Goal: Task Accomplishment & Management: Manage account settings

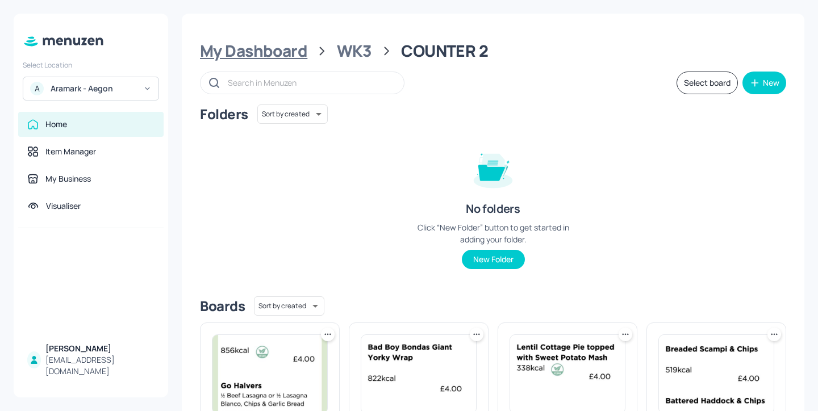
click at [299, 52] on div "My Dashboard" at bounding box center [253, 51] width 107 height 20
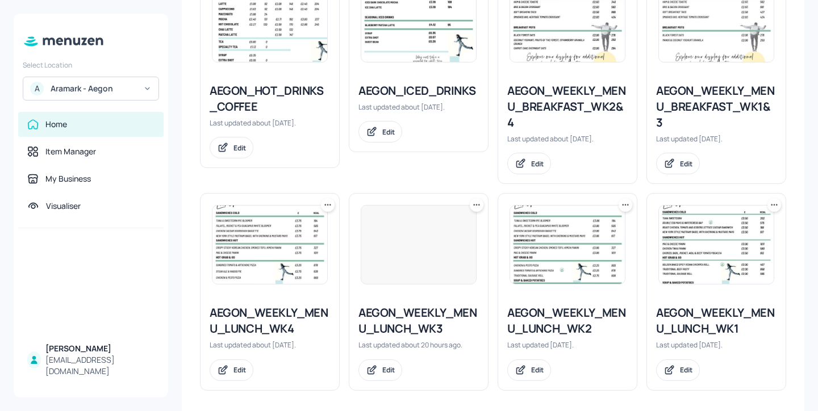
scroll to position [286, 0]
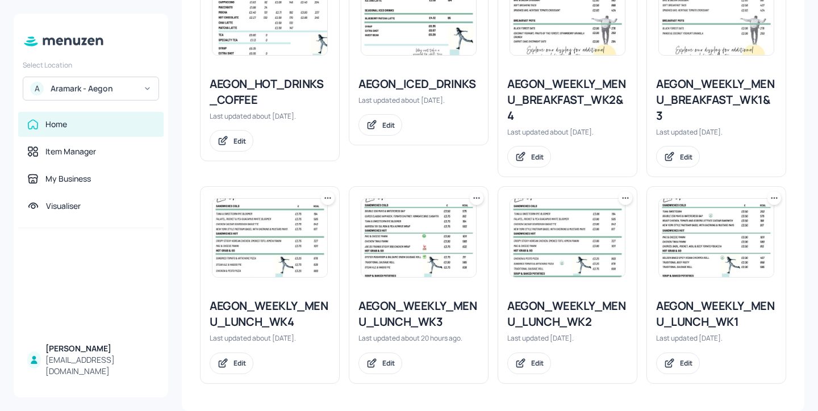
click at [426, 314] on div "AEGON_WEEKLY_MENU_LUNCH_WK3" at bounding box center [419, 314] width 120 height 32
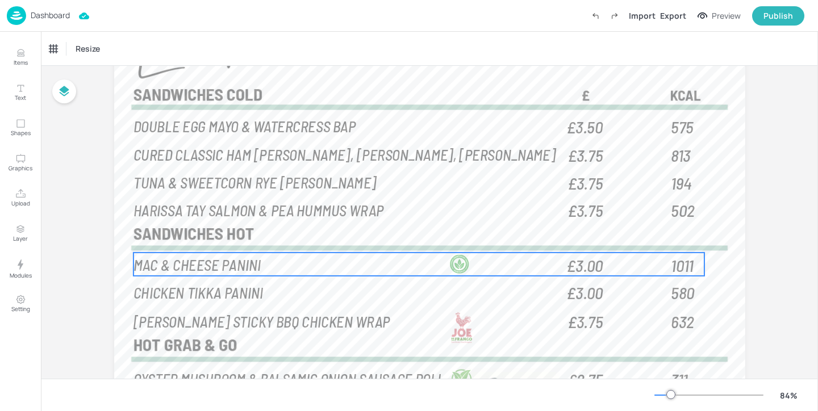
scroll to position [84, 0]
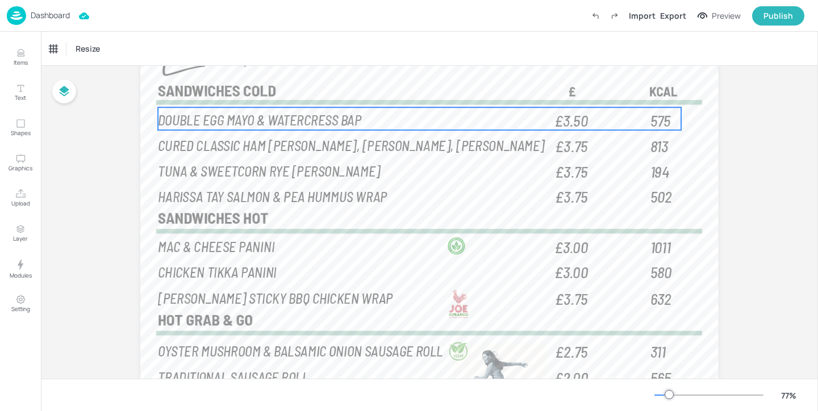
click at [480, 116] on p "DOUBLE EGG MAYO & WATERCRESS BAP" at bounding box center [355, 119] width 392 height 19
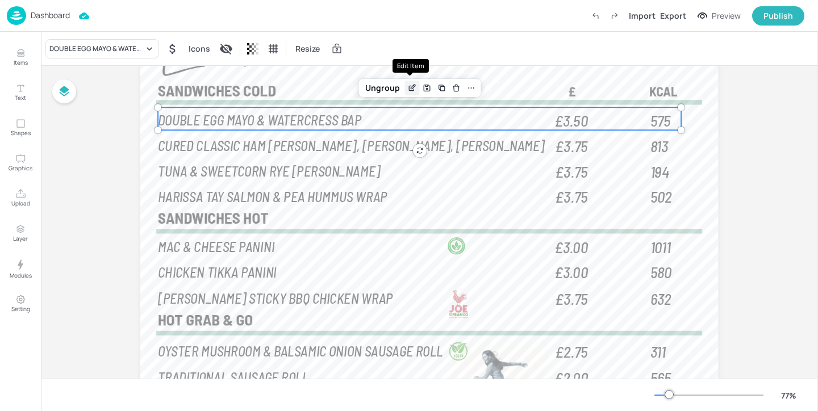
click at [409, 86] on icon "Edit Item" at bounding box center [412, 88] width 10 height 9
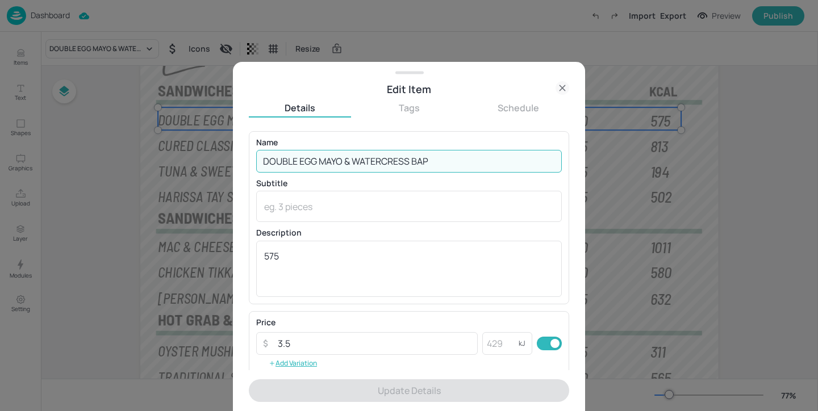
drag, startPoint x: 427, startPoint y: 162, endPoint x: 415, endPoint y: 160, distance: 12.1
click at [415, 160] on input "DOUBLE EGG MAYO & WATERCRESS BAP" at bounding box center [409, 161] width 306 height 23
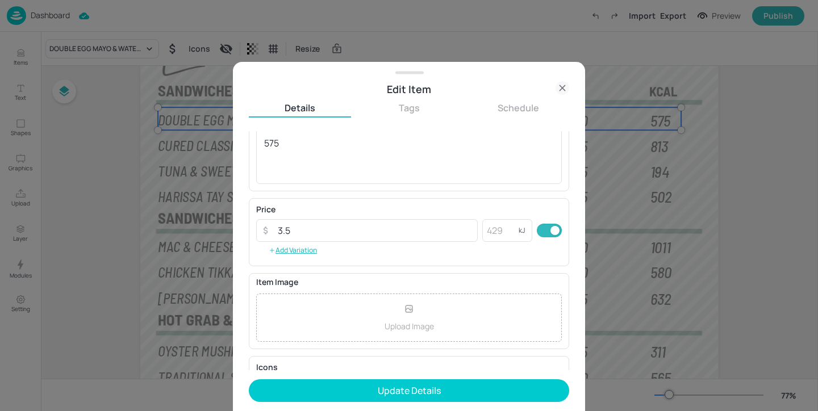
scroll to position [182, 0]
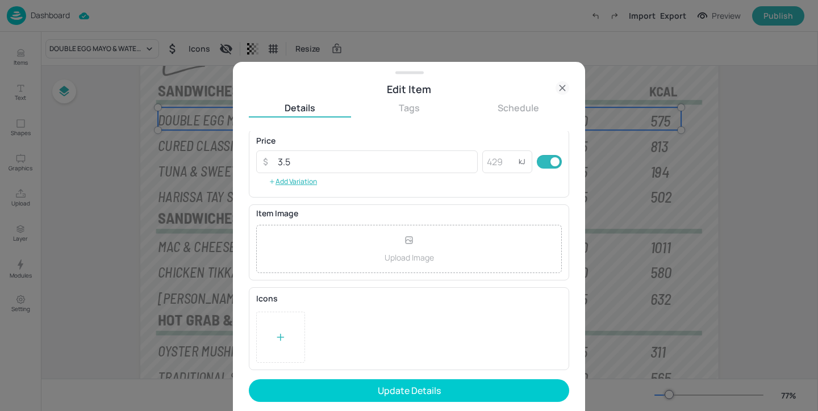
type input "DOUBLE EGG MAYO & WATERCRESS"
click at [292, 334] on div at bounding box center [280, 337] width 49 height 51
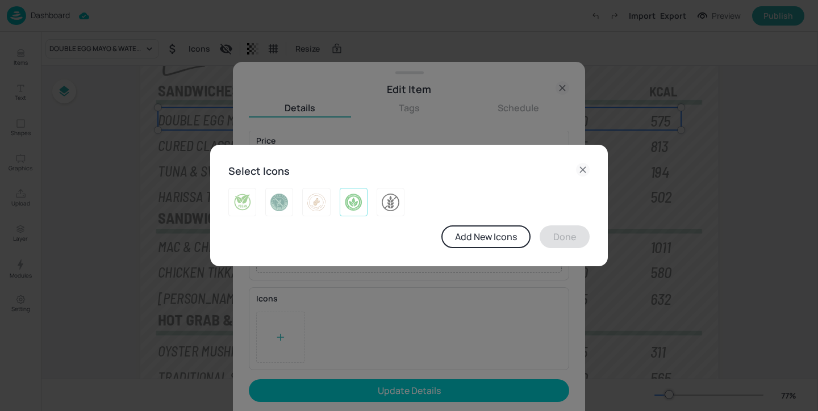
click at [350, 207] on img at bounding box center [354, 202] width 18 height 18
click at [551, 240] on button "Done" at bounding box center [565, 237] width 50 height 23
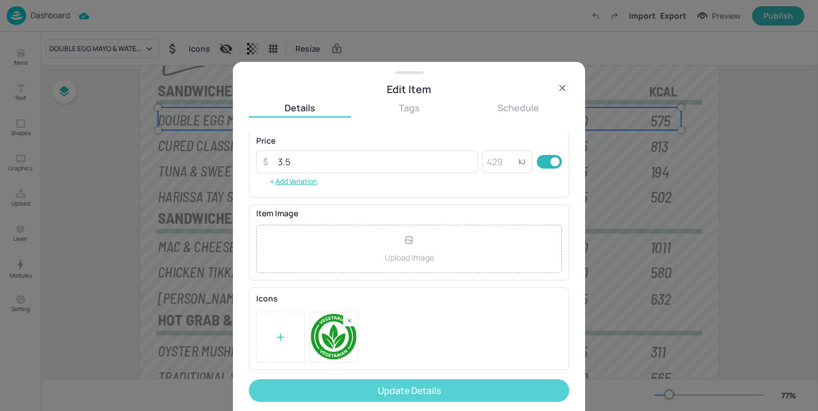
click at [481, 393] on button "Update Details" at bounding box center [409, 391] width 321 height 23
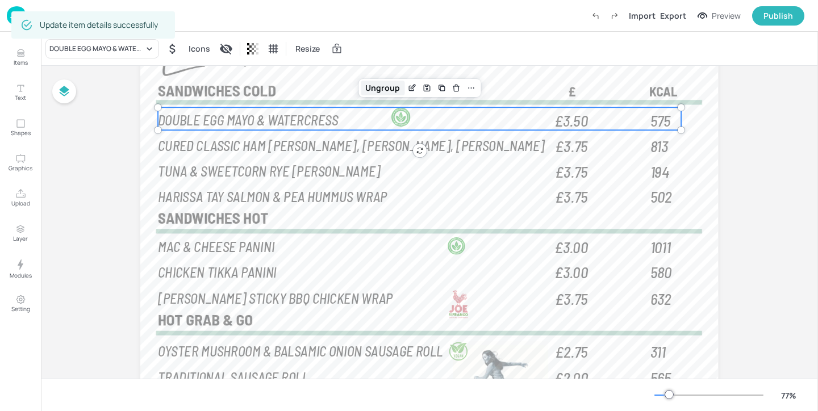
click at [395, 91] on div "Ungroup" at bounding box center [383, 88] width 44 height 15
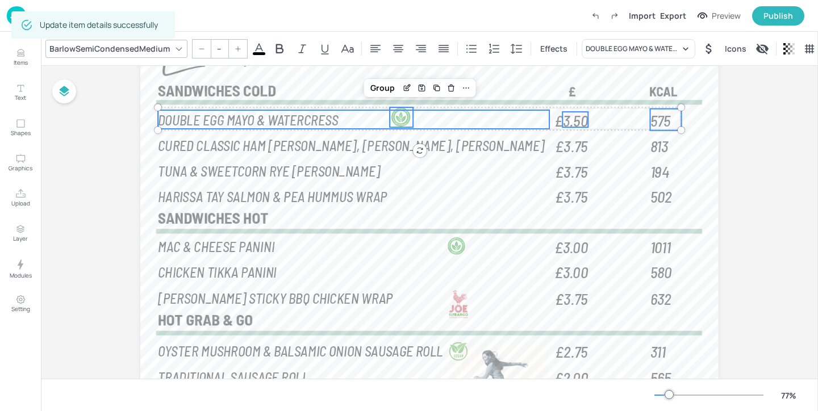
click at [406, 116] on div at bounding box center [402, 117] width 20 height 20
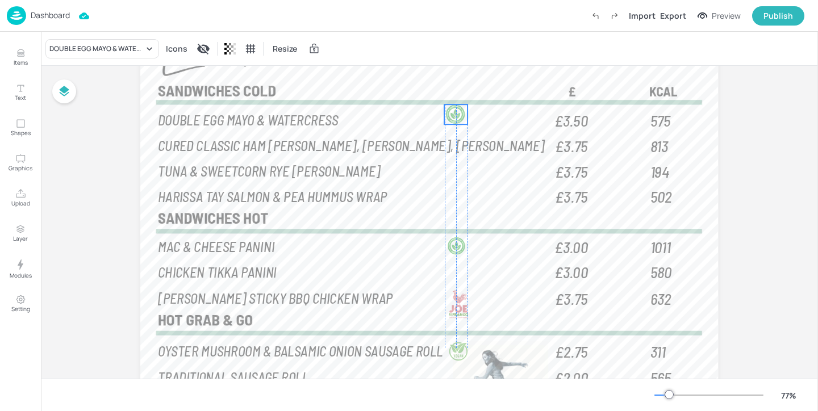
drag, startPoint x: 405, startPoint y: 113, endPoint x: 460, endPoint y: 110, distance: 55.8
click at [460, 110] on div at bounding box center [456, 115] width 20 height 20
click at [459, 118] on div at bounding box center [463, 121] width 9 height 9
click at [450, 113] on div at bounding box center [456, 117] width 16 height 16
click at [455, 115] on div at bounding box center [458, 117] width 16 height 16
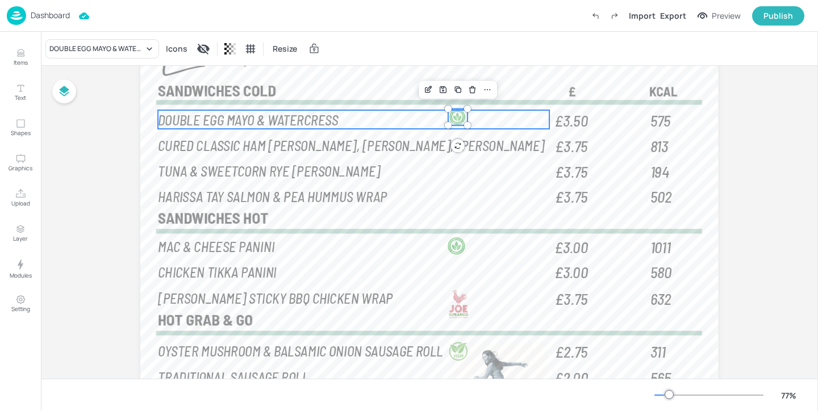
click at [414, 119] on p "DOUBLE EGG MAYO & WATERCRESS" at bounding box center [355, 119] width 392 height 19
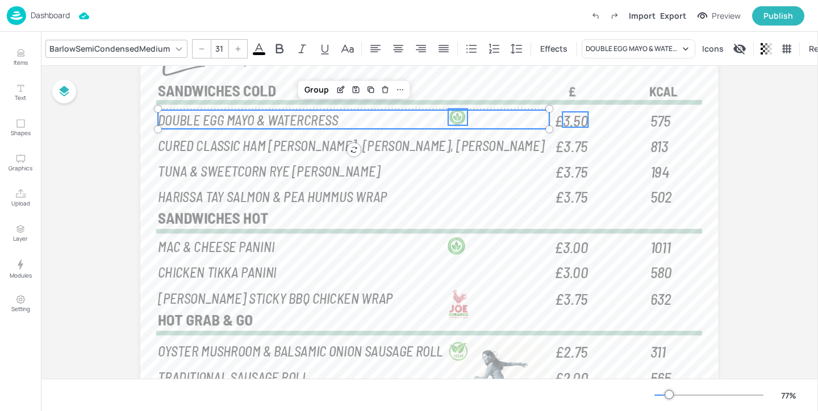
click at [582, 124] on span "£3.50" at bounding box center [572, 119] width 34 height 15
type input "--"
click at [651, 117] on span "575" at bounding box center [661, 120] width 20 height 20
click at [385, 85] on div "Group" at bounding box center [383, 89] width 34 height 15
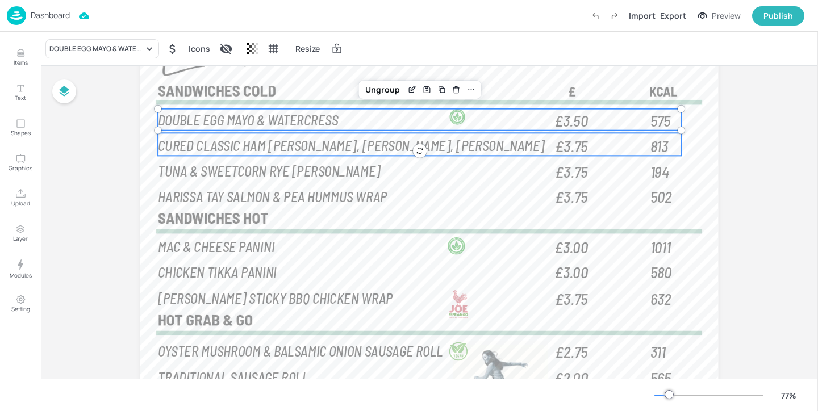
click at [487, 144] on span "CURED CLASSIC HAM [PERSON_NAME], [PERSON_NAME], [PERSON_NAME]" at bounding box center [352, 145] width 387 height 18
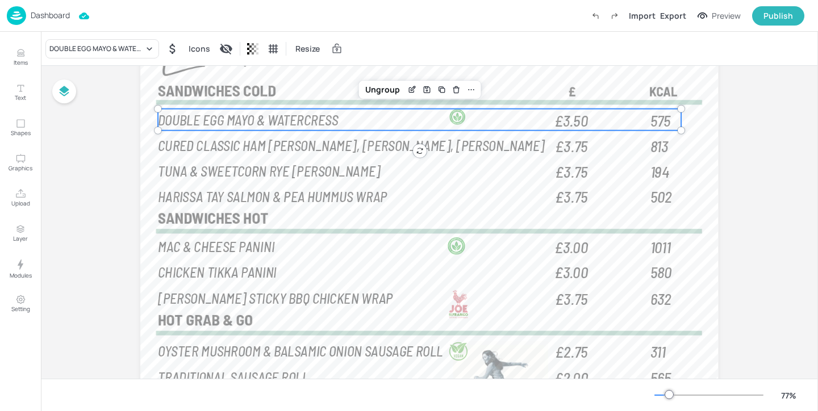
click at [496, 124] on p "DOUBLE EGG MAYO & WATERCRESS" at bounding box center [355, 119] width 392 height 19
click at [393, 93] on div "Ungroup" at bounding box center [383, 89] width 44 height 15
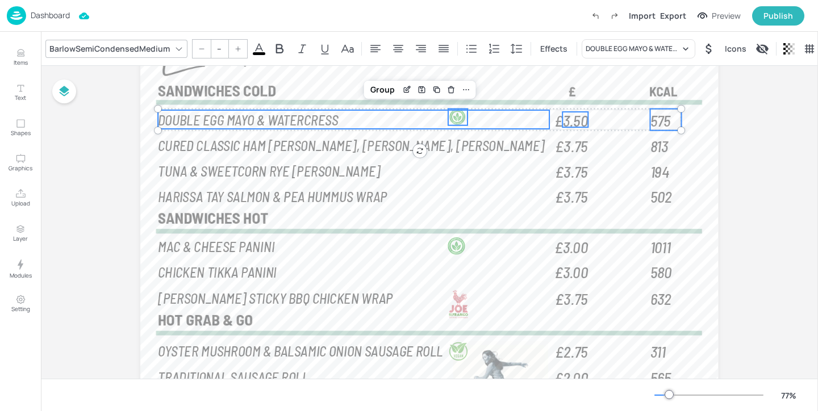
click at [457, 115] on div at bounding box center [458, 117] width 16 height 16
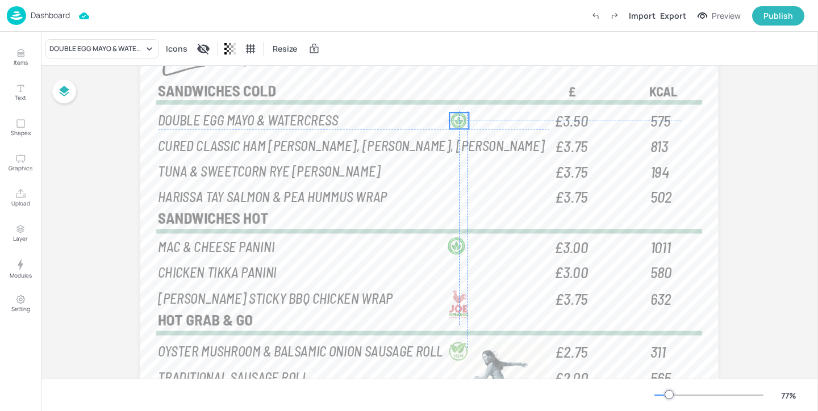
click at [455, 119] on div at bounding box center [459, 121] width 16 height 16
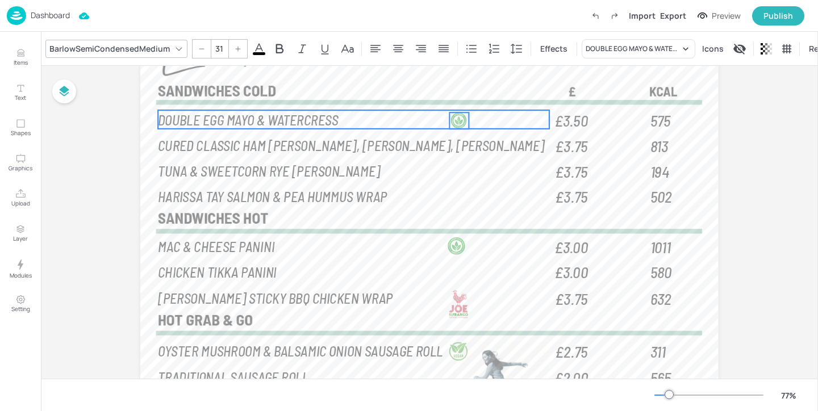
click at [418, 122] on p "DOUBLE EGG MAYO & WATERCRESS" at bounding box center [355, 119] width 392 height 19
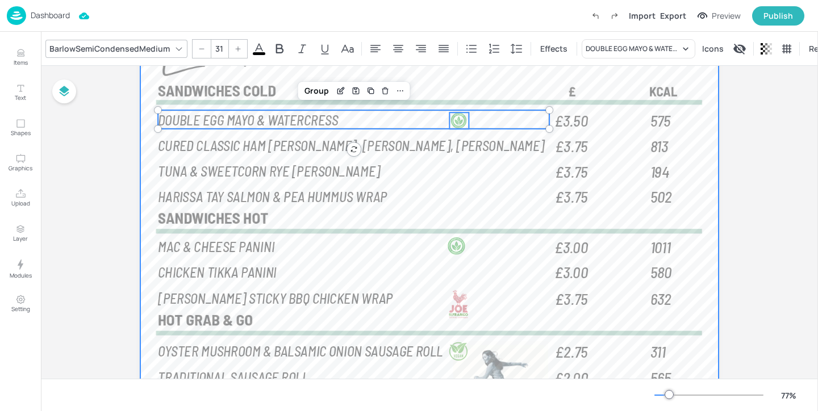
type input "--"
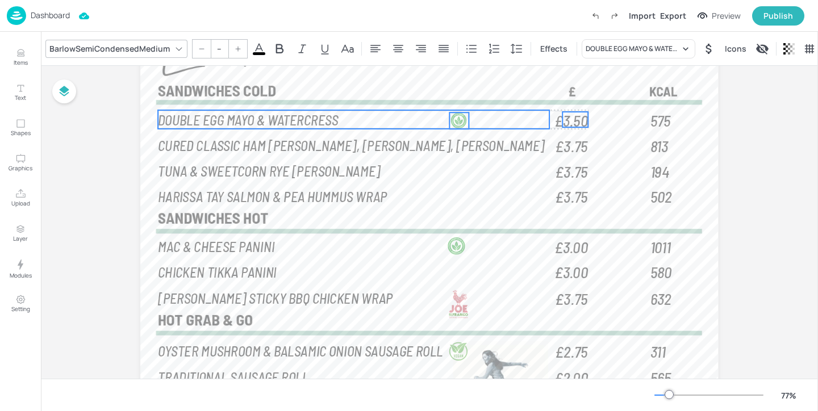
click at [581, 119] on span "£3.50" at bounding box center [572, 119] width 34 height 15
click at [652, 119] on span "575" at bounding box center [661, 120] width 20 height 20
click at [377, 88] on div "Group" at bounding box center [383, 89] width 34 height 15
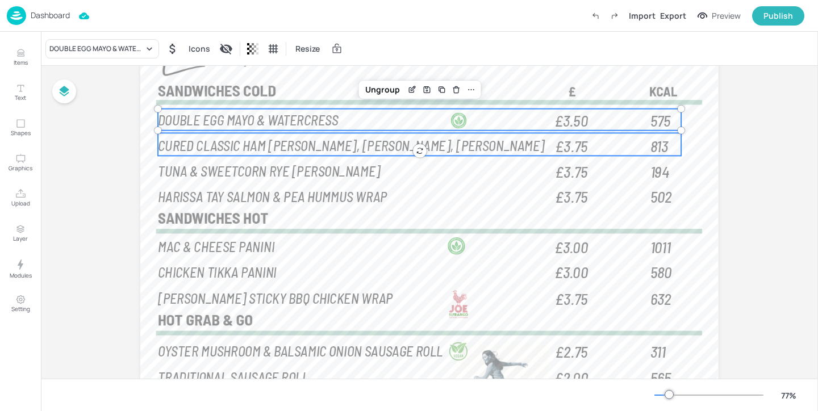
click at [359, 144] on span "CURED CLASSIC HAM [PERSON_NAME], [PERSON_NAME], [PERSON_NAME]" at bounding box center [352, 145] width 387 height 18
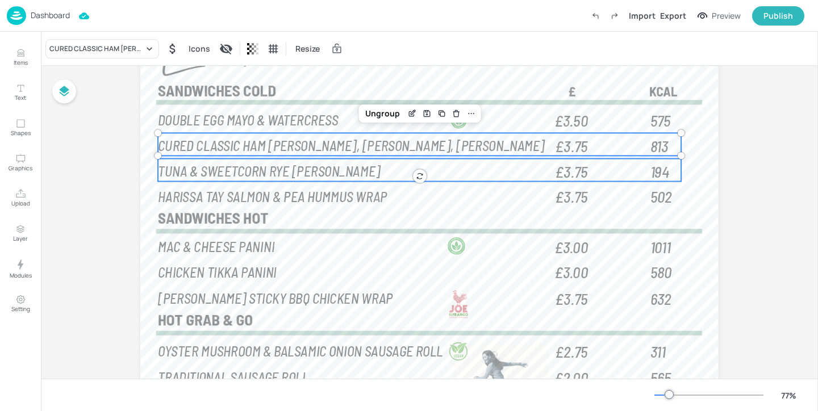
click at [316, 175] on span "TUNA & SWEETCORN RYE [PERSON_NAME]" at bounding box center [270, 171] width 222 height 18
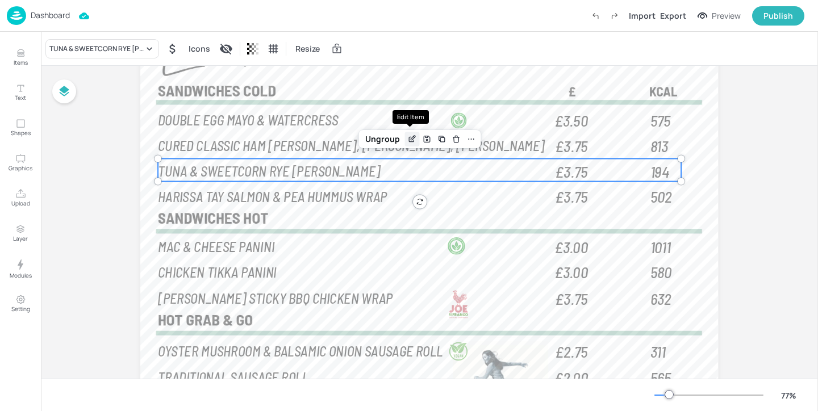
click at [414, 135] on icon "Edit Item" at bounding box center [412, 139] width 10 height 9
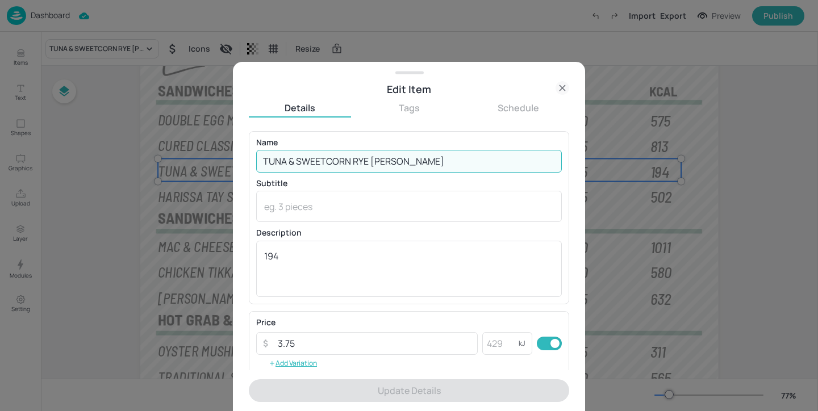
drag, startPoint x: 422, startPoint y: 165, endPoint x: 356, endPoint y: 164, distance: 65.9
click at [356, 164] on input "TUNA & SWEETCORN RYE [PERSON_NAME]" at bounding box center [409, 161] width 306 height 23
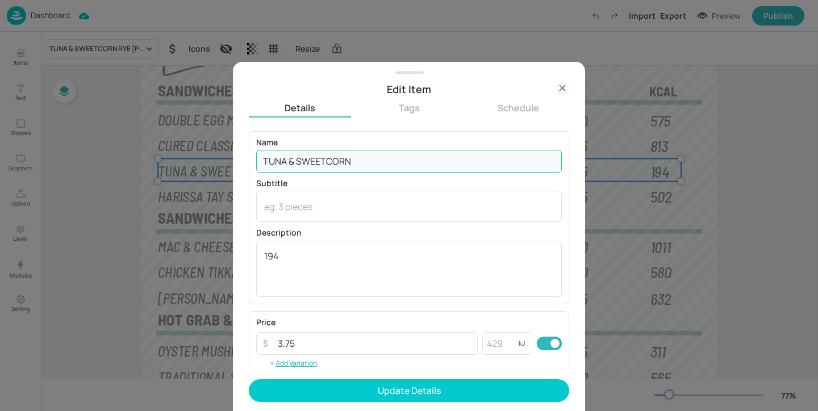
type input "TUNA & SWEETCORN"
click at [249, 380] on button "Update Details" at bounding box center [409, 391] width 321 height 23
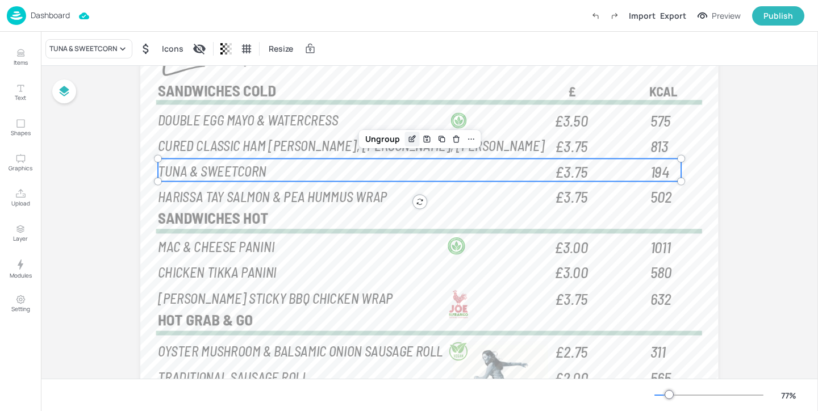
click at [411, 139] on icon "Edit Item" at bounding box center [413, 138] width 5 height 5
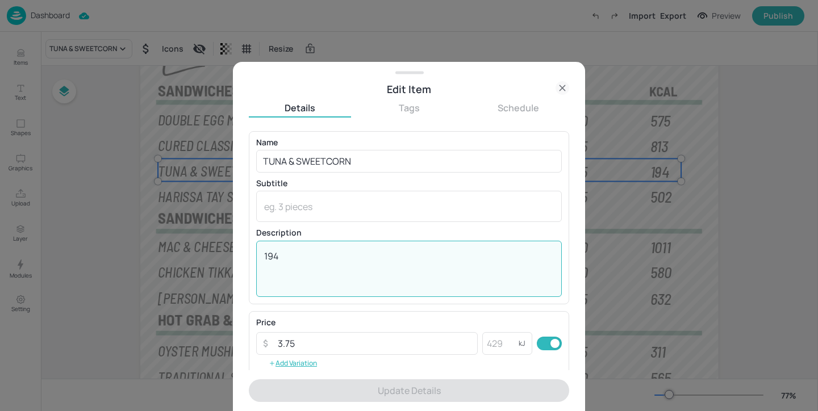
drag, startPoint x: 305, startPoint y: 257, endPoint x: 211, endPoint y: 242, distance: 95.0
click at [210, 242] on div "Edit Item Details Tags Schedule Name TUNA & SWEETCORN ​ Subtitle x ​ Descriptio…" at bounding box center [409, 205] width 818 height 411
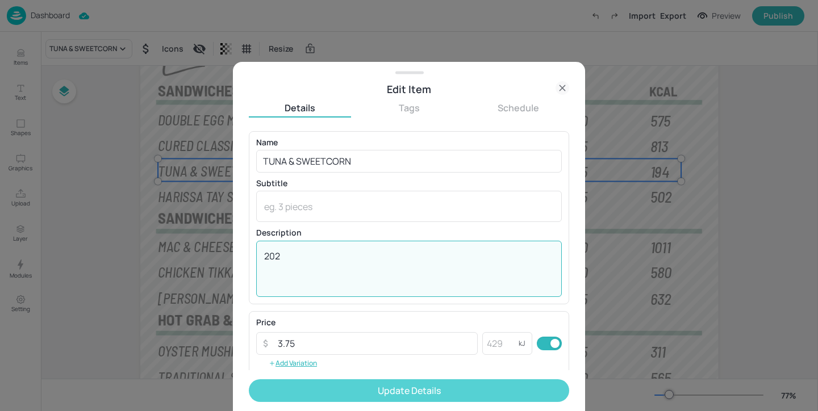
type textarea "202"
click at [419, 393] on button "Update Details" at bounding box center [409, 391] width 321 height 23
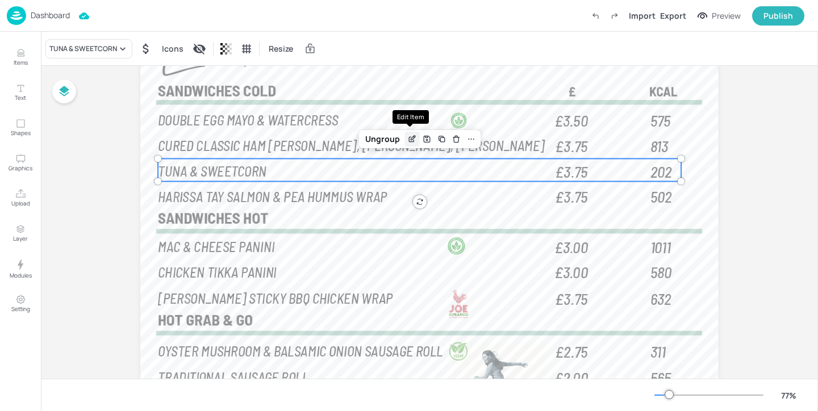
click at [409, 143] on icon "Edit Item" at bounding box center [411, 140] width 5 height 5
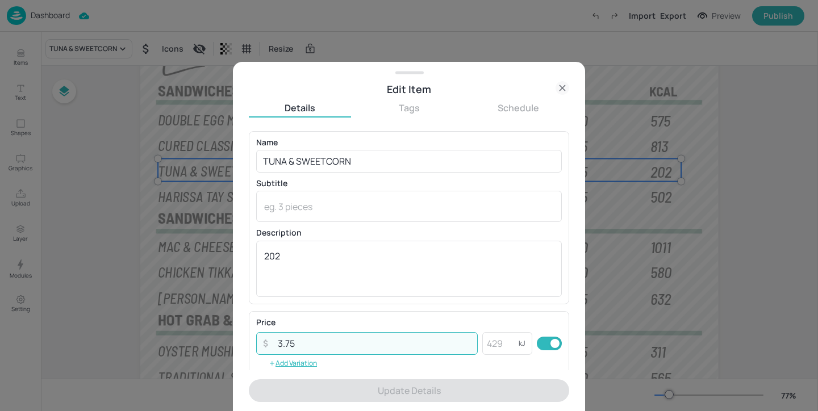
click at [306, 351] on input "3.75" at bounding box center [374, 343] width 207 height 23
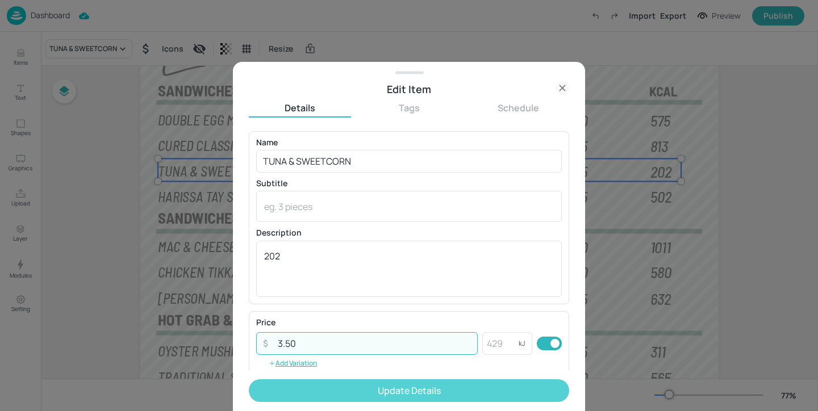
type input "3.50"
click at [364, 384] on button "Update Details" at bounding box center [409, 391] width 321 height 23
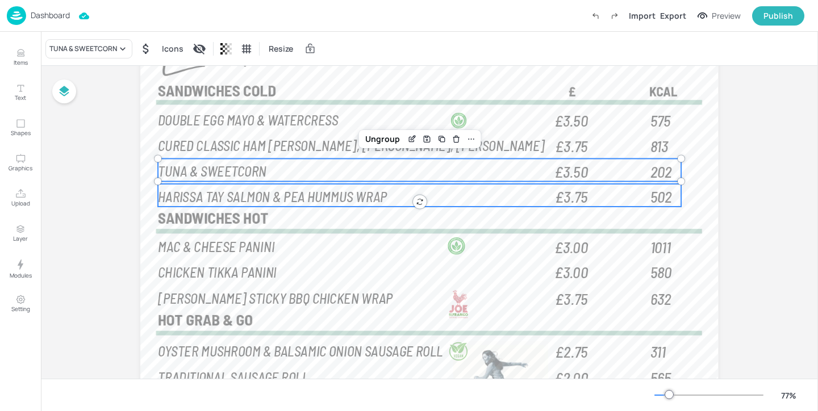
click at [329, 197] on span "HARISSA TAY SALMON & PEA HUMMUS WRAP" at bounding box center [274, 197] width 230 height 18
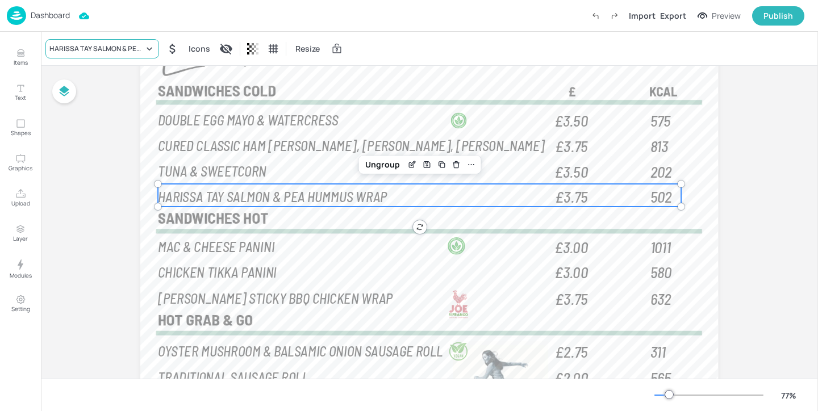
click at [132, 39] on div "HARISSA TAY SALMON & PEA HUMMUS WRAP" at bounding box center [102, 48] width 114 height 19
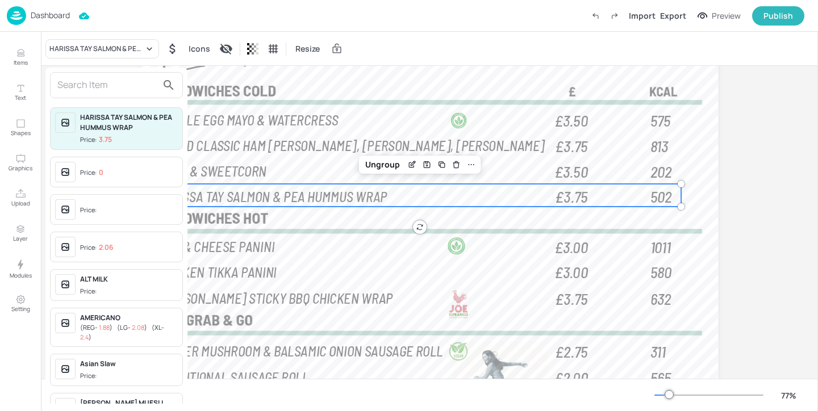
click at [113, 74] on div at bounding box center [116, 85] width 133 height 26
click at [113, 78] on input "text" at bounding box center [107, 85] width 100 height 18
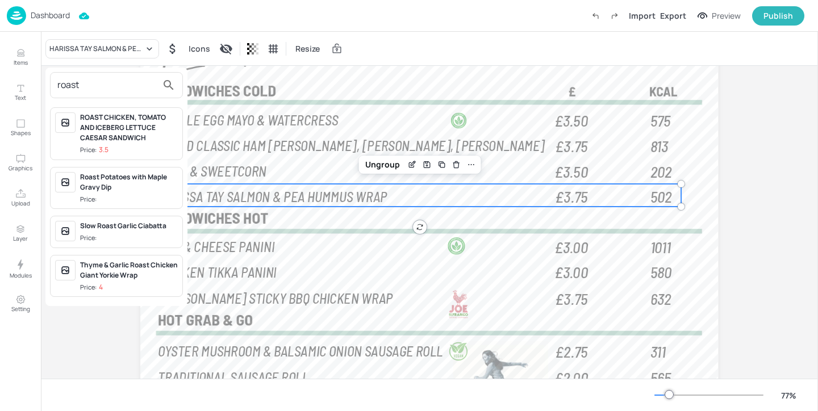
type input "roast"
click at [105, 130] on div "ROAST CHICKEN, TOMATO AND ICEBERG LETTUCE CAESAR SANDWICH" at bounding box center [129, 128] width 98 height 31
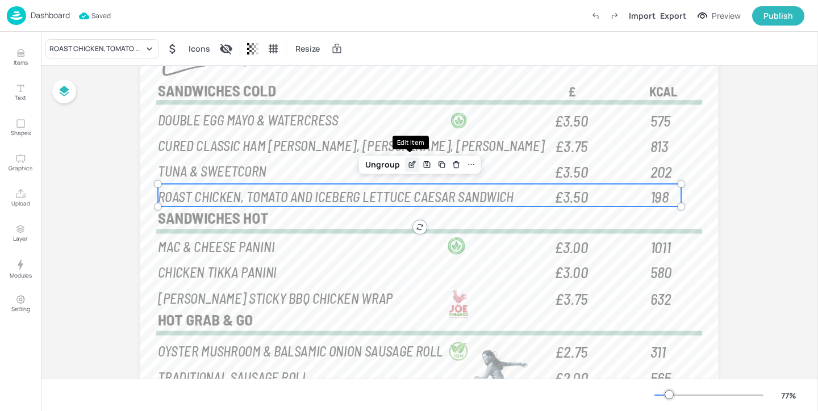
click at [407, 166] on icon "Edit Item" at bounding box center [412, 164] width 10 height 9
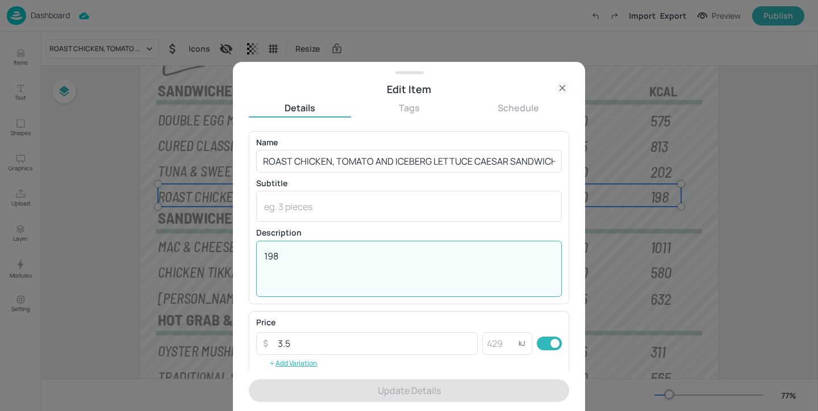
drag, startPoint x: 304, startPoint y: 251, endPoint x: 242, endPoint y: 251, distance: 62.5
click at [242, 251] on div "Edit Item Details Tags Schedule Name ROAST CHICKEN, TOMATO AND ICEBERG LETTUCE …" at bounding box center [409, 237] width 352 height 350
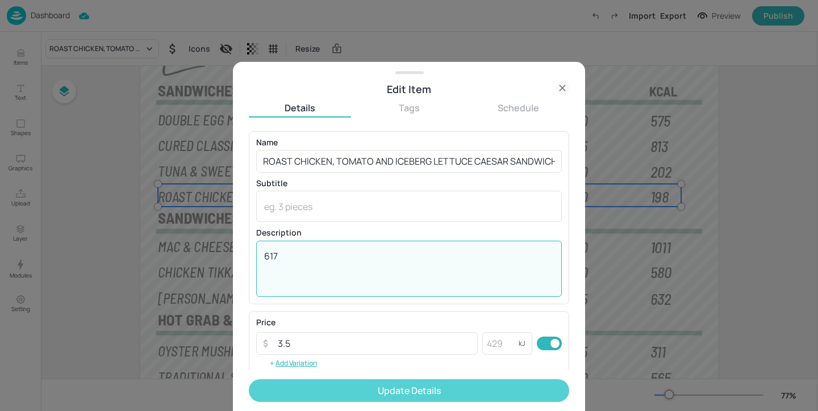
type textarea "617"
click at [347, 394] on button "Update Details" at bounding box center [409, 391] width 321 height 23
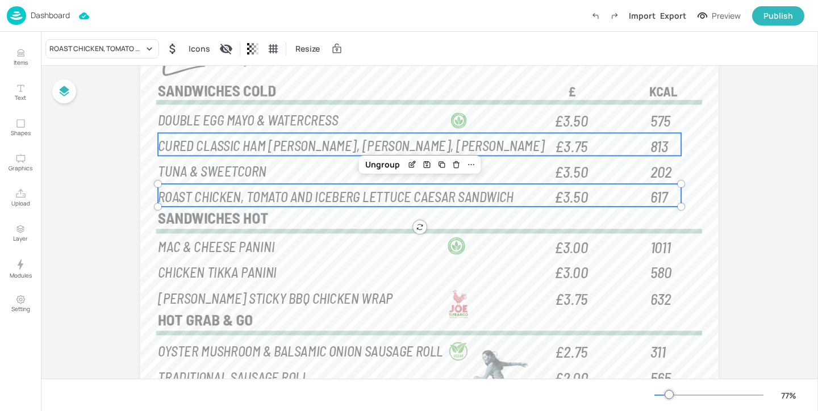
click at [530, 137] on p "CURED CLASSIC HAM [PERSON_NAME], [PERSON_NAME], [PERSON_NAME]" at bounding box center [355, 145] width 392 height 19
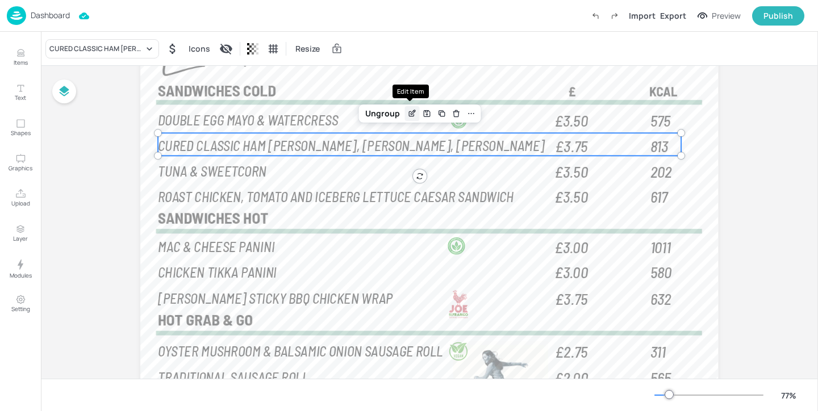
click at [411, 113] on icon "Edit Item" at bounding box center [413, 112] width 5 height 5
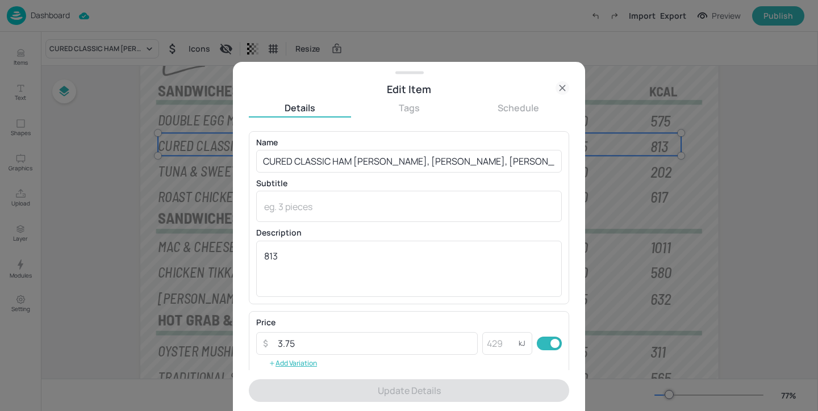
click at [561, 89] on icon at bounding box center [562, 87] width 5 height 5
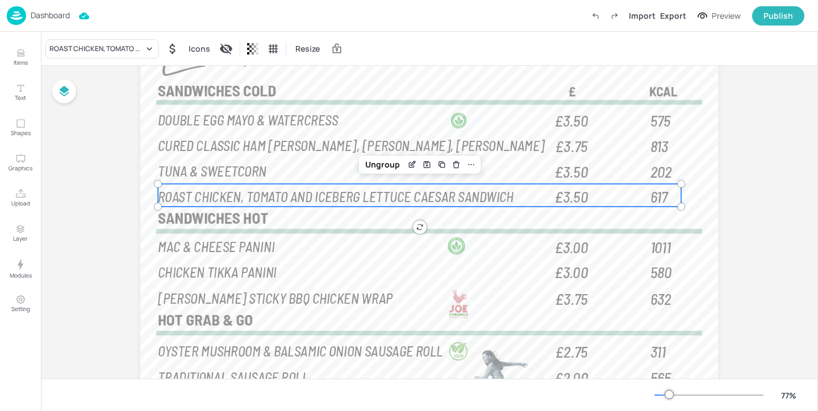
click at [235, 187] on p "ROAST CHICKEN, TOMATO AND ICEBERG LETTUCE CAESAR SANDWICH" at bounding box center [355, 196] width 392 height 19
click at [409, 164] on icon "Edit Item" at bounding box center [412, 164] width 10 height 9
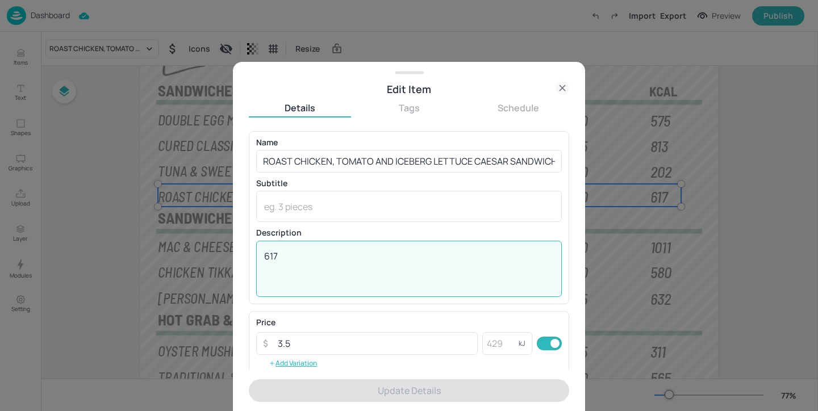
drag, startPoint x: 323, startPoint y: 262, endPoint x: 255, endPoint y: 254, distance: 68.7
click at [255, 254] on div "Name ROAST CHICKEN, TOMATO AND ICEBERG LETTUCE CAESAR SANDWICH ​ Subtitle x ​ D…" at bounding box center [409, 217] width 321 height 173
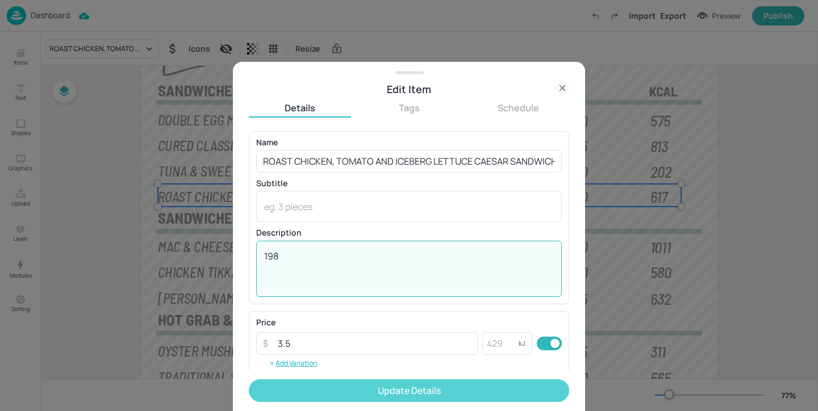
type textarea "198"
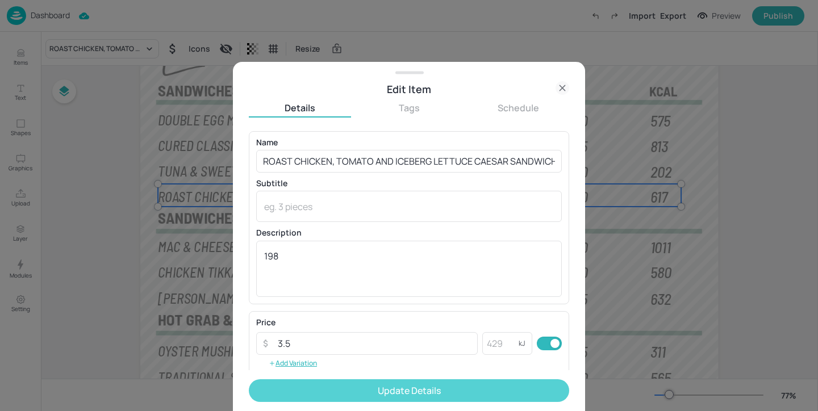
click at [354, 395] on button "Update Details" at bounding box center [409, 391] width 321 height 23
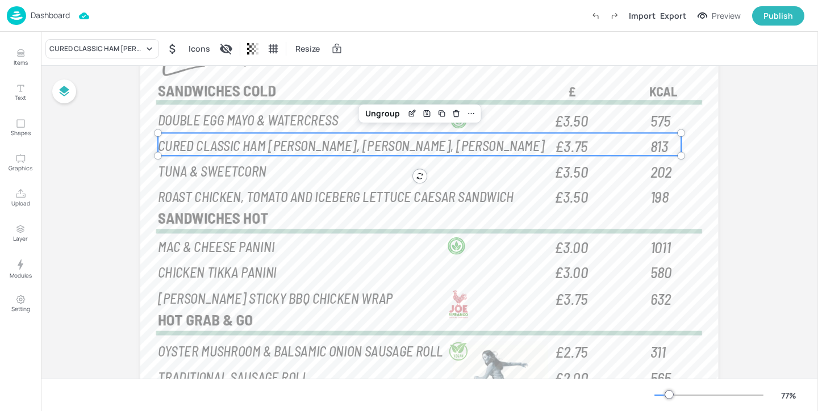
click at [311, 149] on span "CURED CLASSIC HAM [PERSON_NAME], [PERSON_NAME], [PERSON_NAME]" at bounding box center [352, 145] width 387 height 18
click at [130, 49] on div "CURED CLASSIC HAM [PERSON_NAME], [PERSON_NAME], [PERSON_NAME]" at bounding box center [96, 49] width 94 height 10
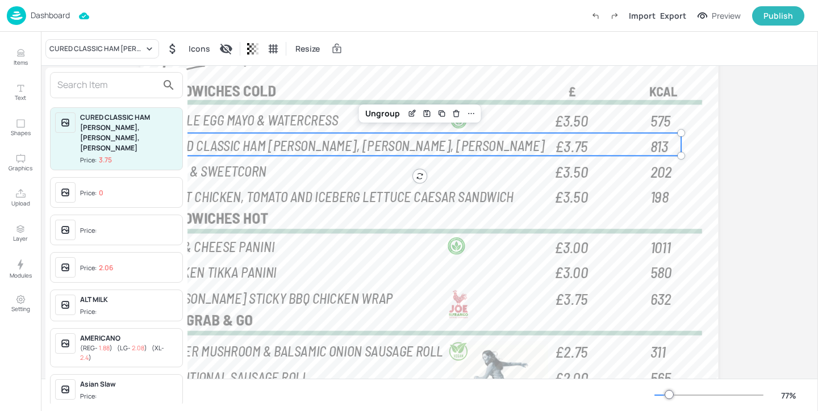
click at [126, 85] on input "text" at bounding box center [107, 85] width 100 height 18
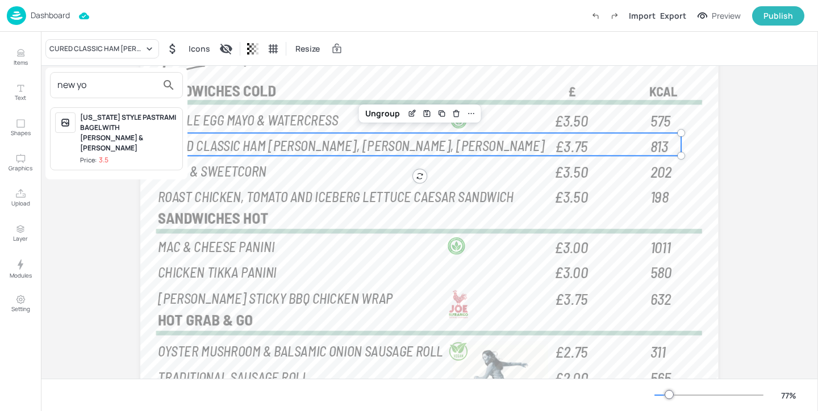
type input "new yo"
click at [167, 131] on div "[US_STATE] STYLE PASTRAMI BAGEL WITH [PERSON_NAME] & [PERSON_NAME]" at bounding box center [129, 133] width 98 height 41
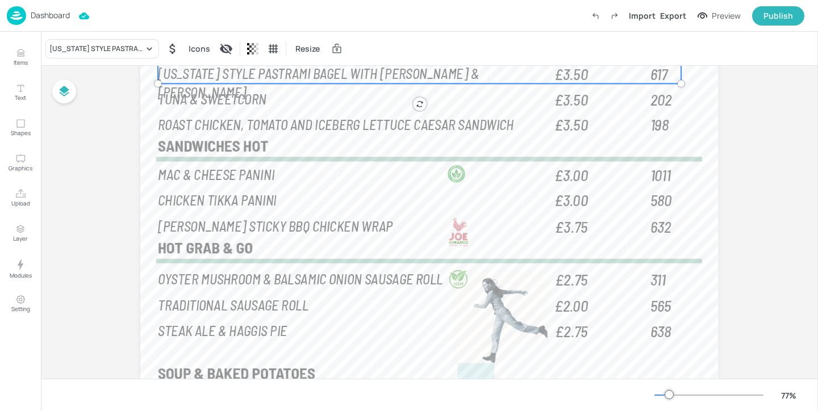
scroll to position [207, 0]
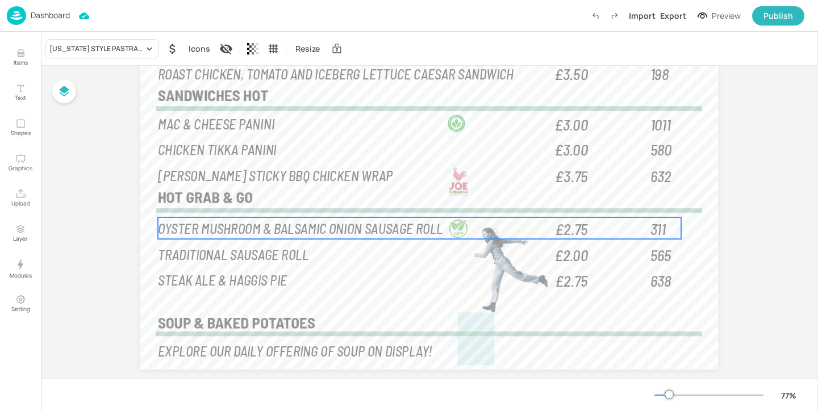
click at [188, 225] on span "OYSTER MUSHROOM & BALSAMIC ONION SAUSAGE ROLL" at bounding box center [301, 228] width 285 height 18
click at [98, 48] on div "OYSTER MUSHROOM & BALSAMIC ONION SAUSAGE ROLL" at bounding box center [96, 49] width 94 height 10
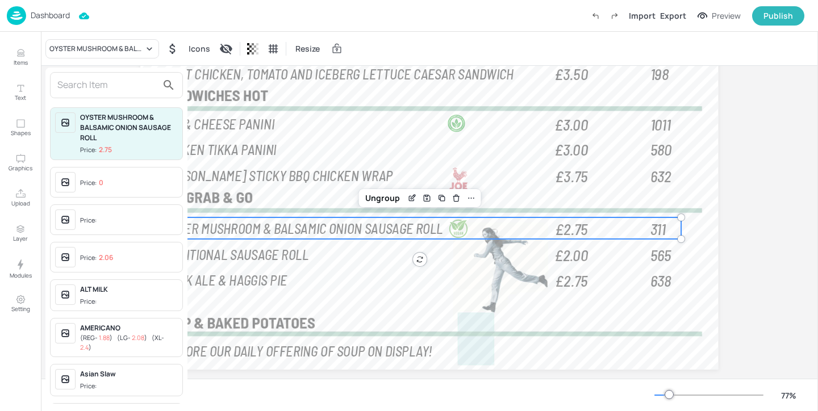
click at [87, 83] on input "text" at bounding box center [107, 85] width 100 height 18
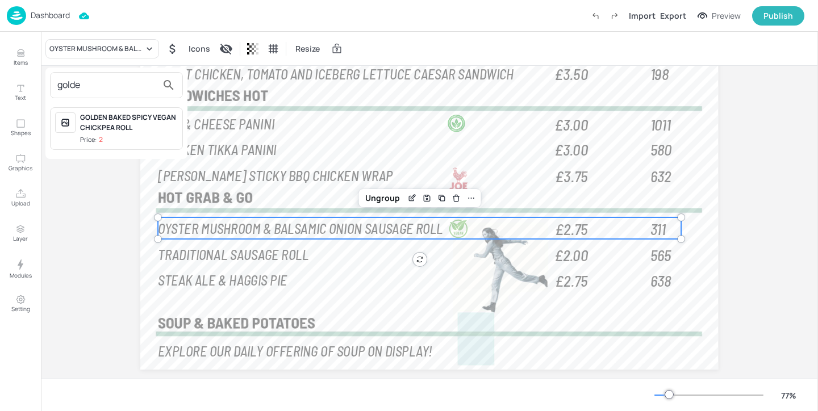
type input "golde"
click at [99, 122] on div "GOLDEN BAKED SPICY VEGAN CHICKPEA ROLL" at bounding box center [129, 123] width 98 height 20
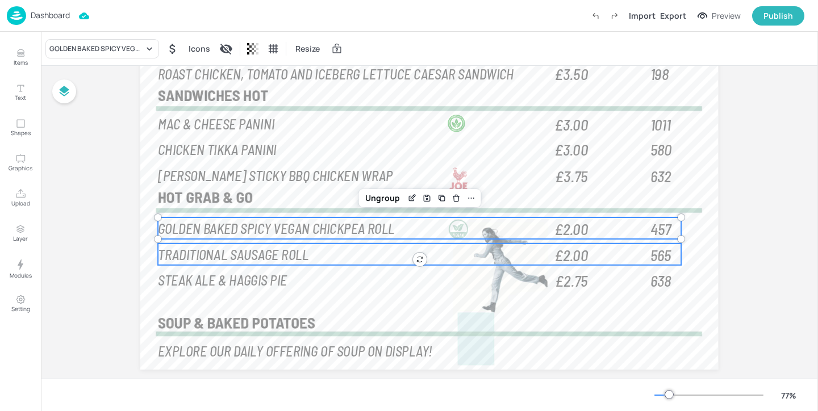
click at [300, 255] on span "TRADITIONAL SAUSAGE ROLL" at bounding box center [234, 255] width 151 height 18
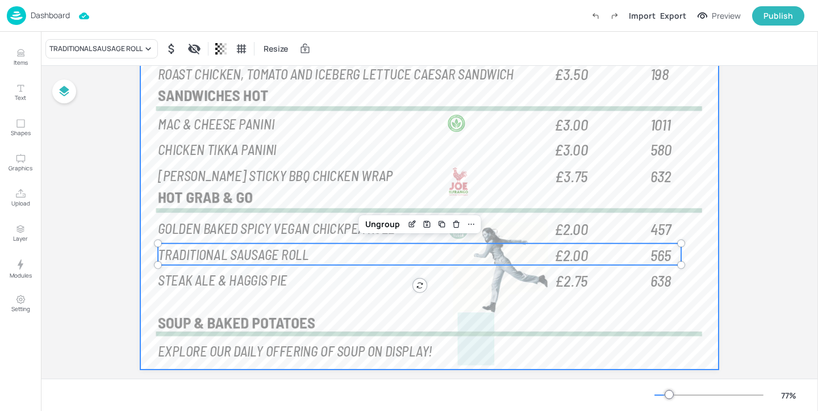
click at [352, 243] on div at bounding box center [429, 132] width 578 height 475
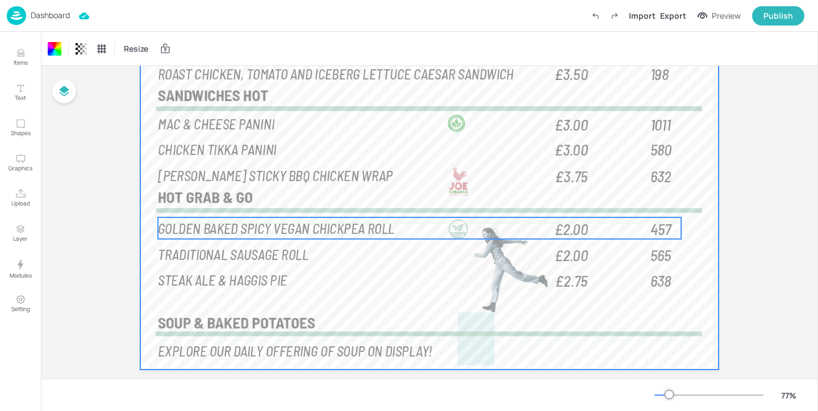
click at [327, 235] on span "GOLDEN BAKED SPICY VEGAN CHICKPEA ROLL" at bounding box center [277, 228] width 237 height 18
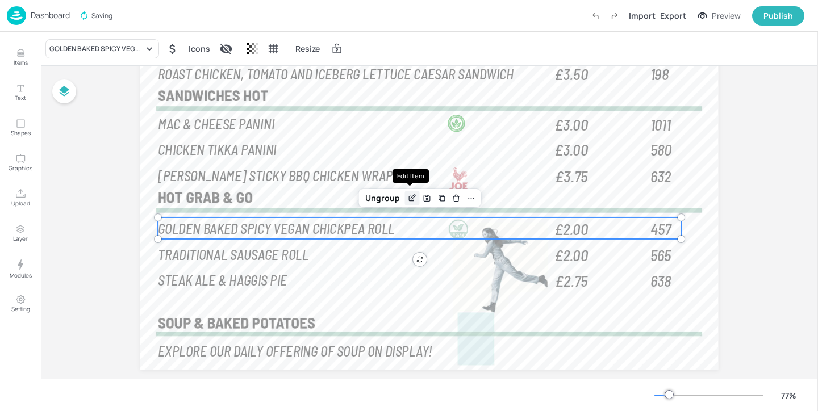
click at [409, 197] on icon "Edit Item" at bounding box center [411, 199] width 5 height 5
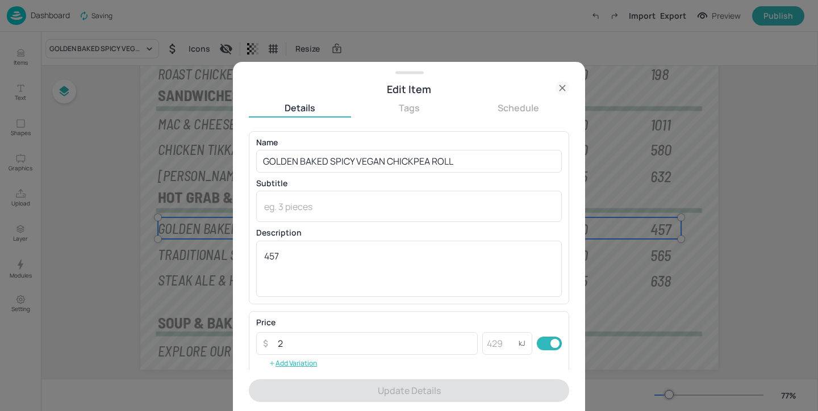
scroll to position [182, 0]
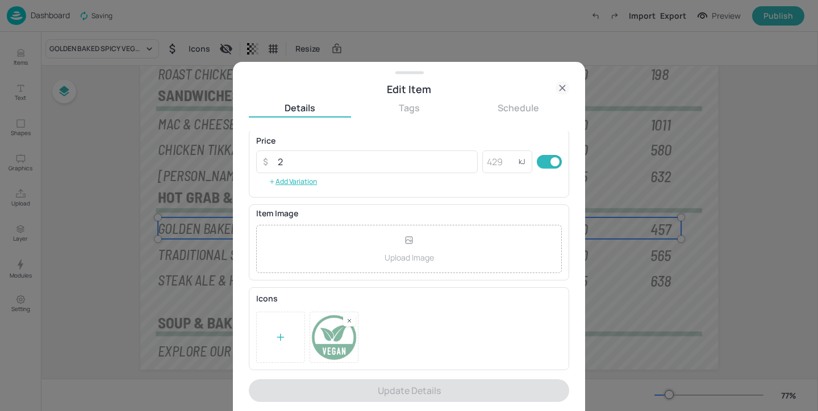
click at [351, 320] on rect at bounding box center [350, 321] width 8 height 8
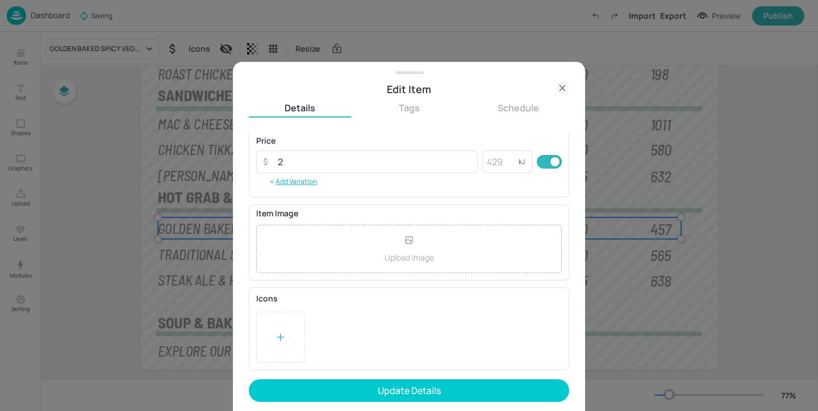
click at [284, 335] on icon at bounding box center [280, 337] width 11 height 11
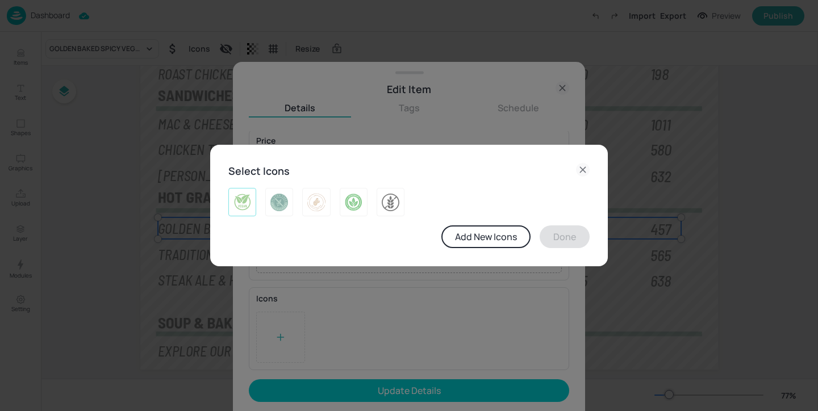
click at [248, 210] on img at bounding box center [243, 202] width 18 height 18
click at [563, 238] on button "Done" at bounding box center [565, 237] width 50 height 23
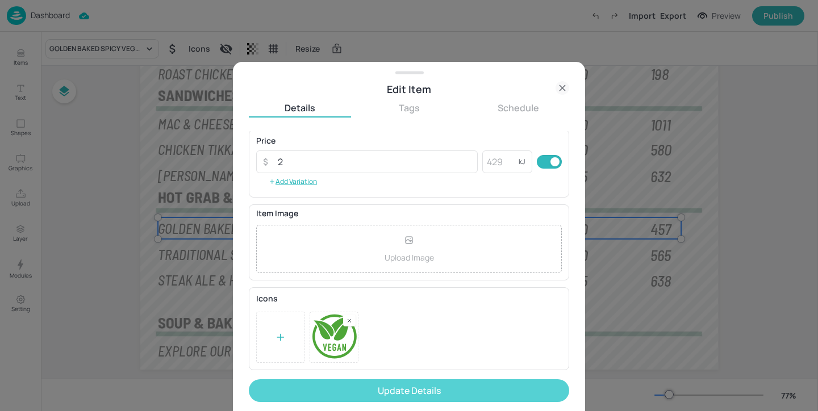
click at [418, 384] on button "Update Details" at bounding box center [409, 391] width 321 height 23
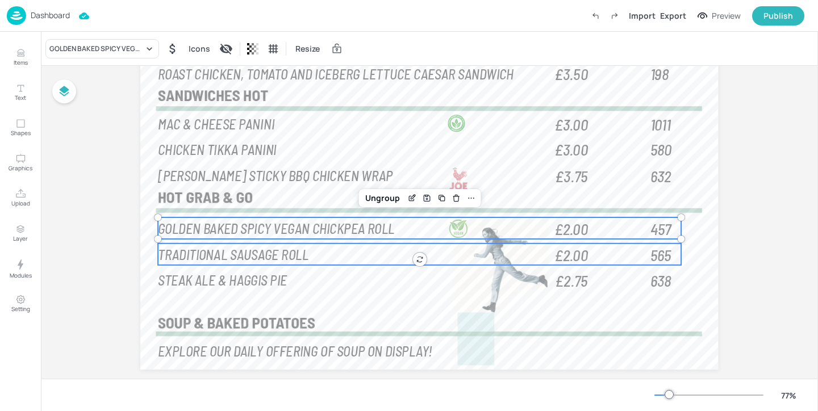
click at [329, 251] on p "TRADITIONAL SAUSAGE ROLL" at bounding box center [355, 254] width 392 height 19
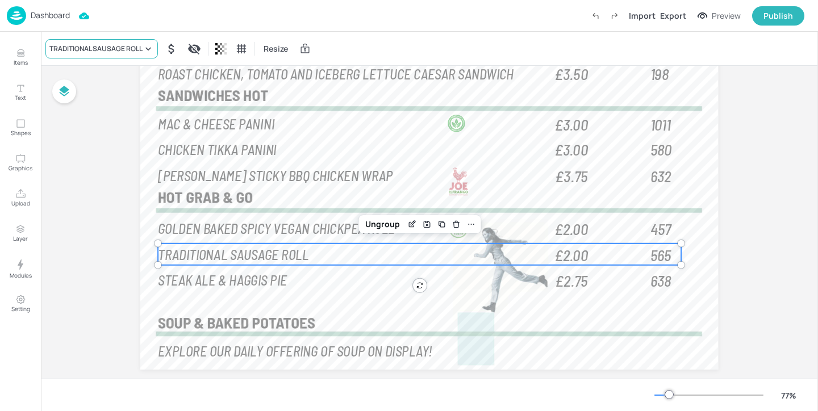
click at [74, 39] on div "TRADITIONAL SAUSAGE ROLL" at bounding box center [101, 48] width 113 height 19
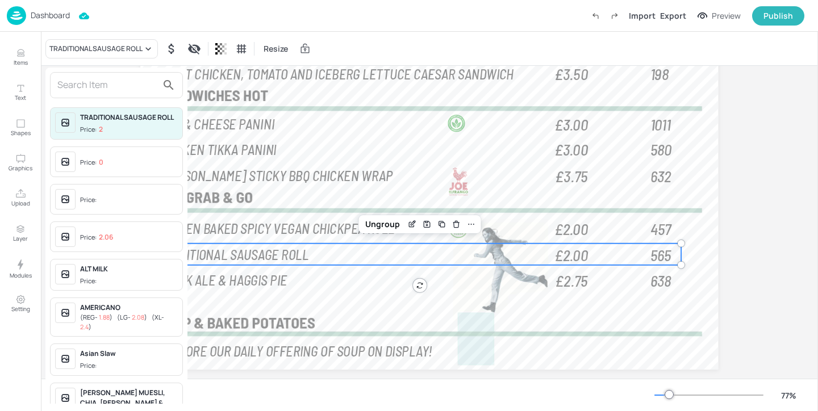
click at [97, 83] on input "text" at bounding box center [107, 85] width 100 height 18
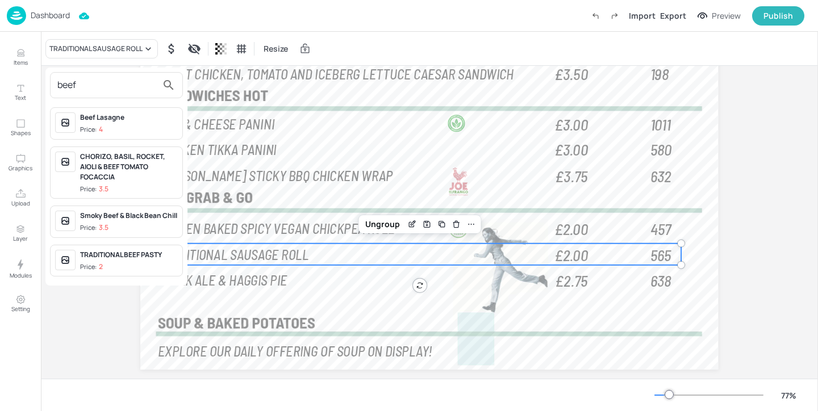
type input "beef"
click at [373, 302] on div at bounding box center [409, 205] width 818 height 411
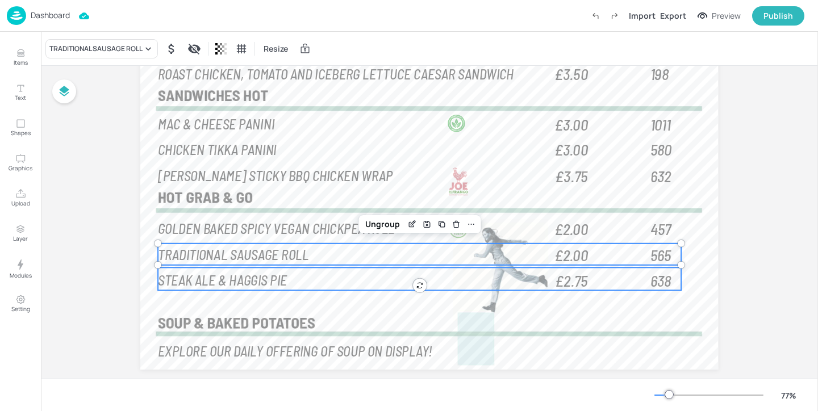
click at [224, 282] on span "STEAK ALE & HAGGIS PIE" at bounding box center [223, 280] width 129 height 18
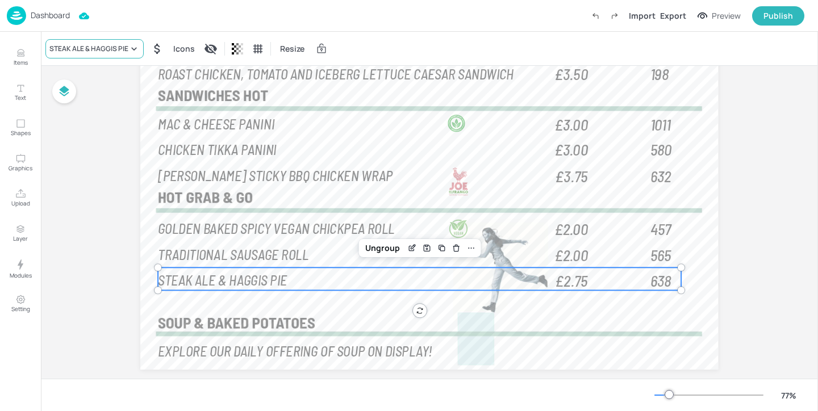
click at [103, 44] on div "STEAK ALE & HAGGIS PIE" at bounding box center [88, 49] width 79 height 10
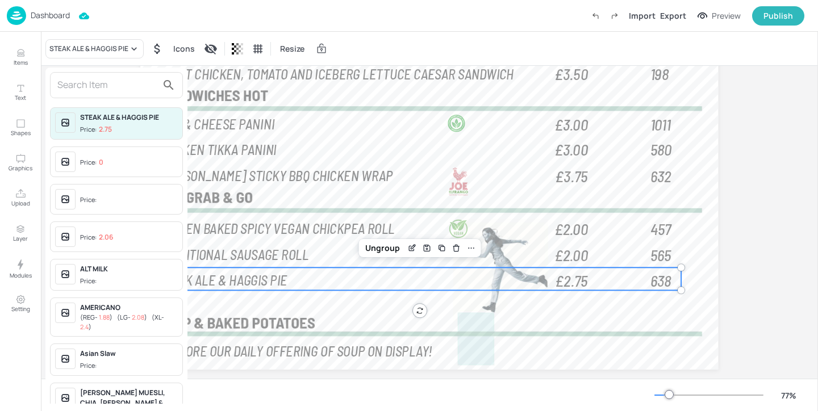
click at [100, 93] on input "text" at bounding box center [107, 85] width 100 height 18
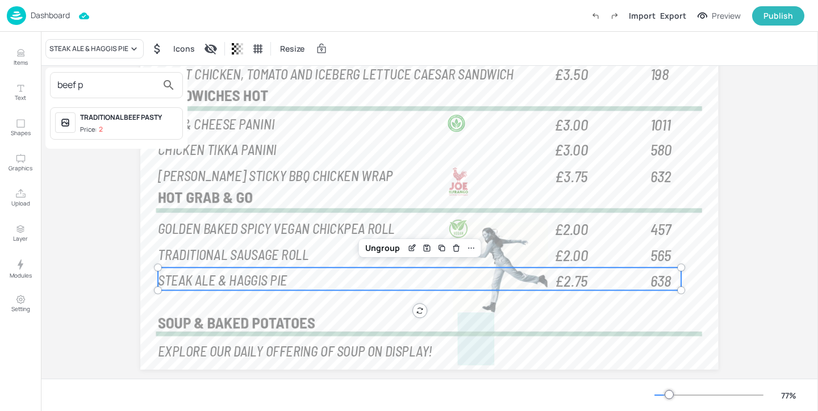
type input "beef p"
click at [121, 120] on div "TRADITIONAL BEEF PASTY" at bounding box center [129, 118] width 98 height 10
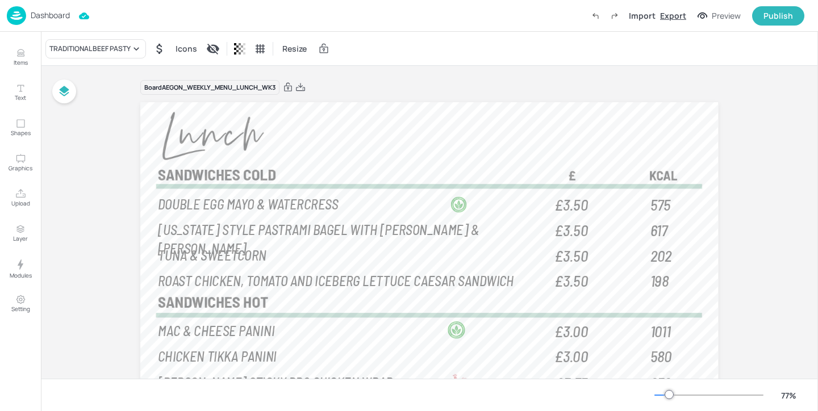
click at [672, 18] on div "Export" at bounding box center [673, 16] width 26 height 12
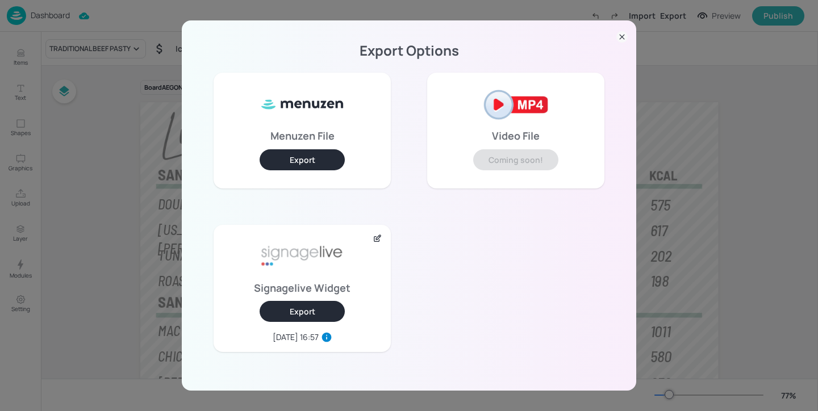
click at [306, 308] on button "Export" at bounding box center [302, 311] width 85 height 21
click at [618, 38] on icon at bounding box center [622, 36] width 11 height 11
